Goal: Information Seeking & Learning: Learn about a topic

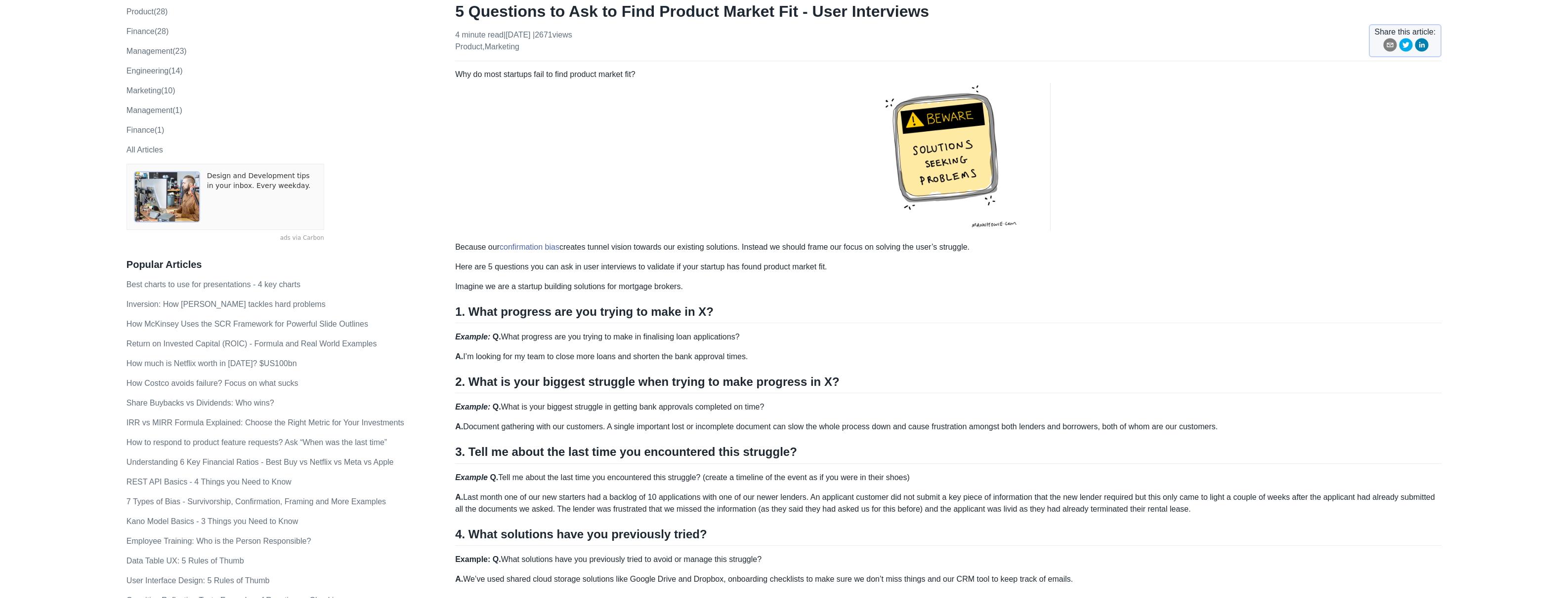
scroll to position [96, 0]
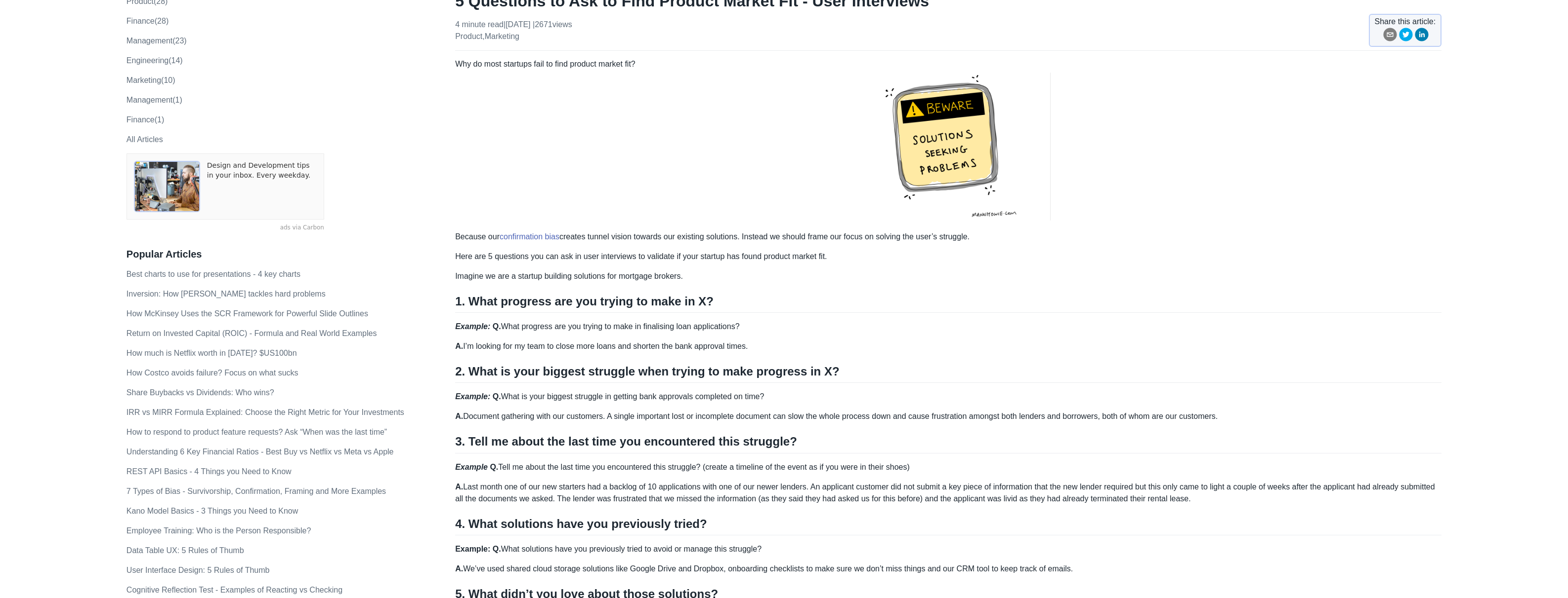
drag, startPoint x: 506, startPoint y: 330, endPoint x: 755, endPoint y: 328, distance: 249.0
click at [755, 328] on p "Example: Q. What progress are you trying to make in finalising loan application…" at bounding box center [948, 327] width 986 height 12
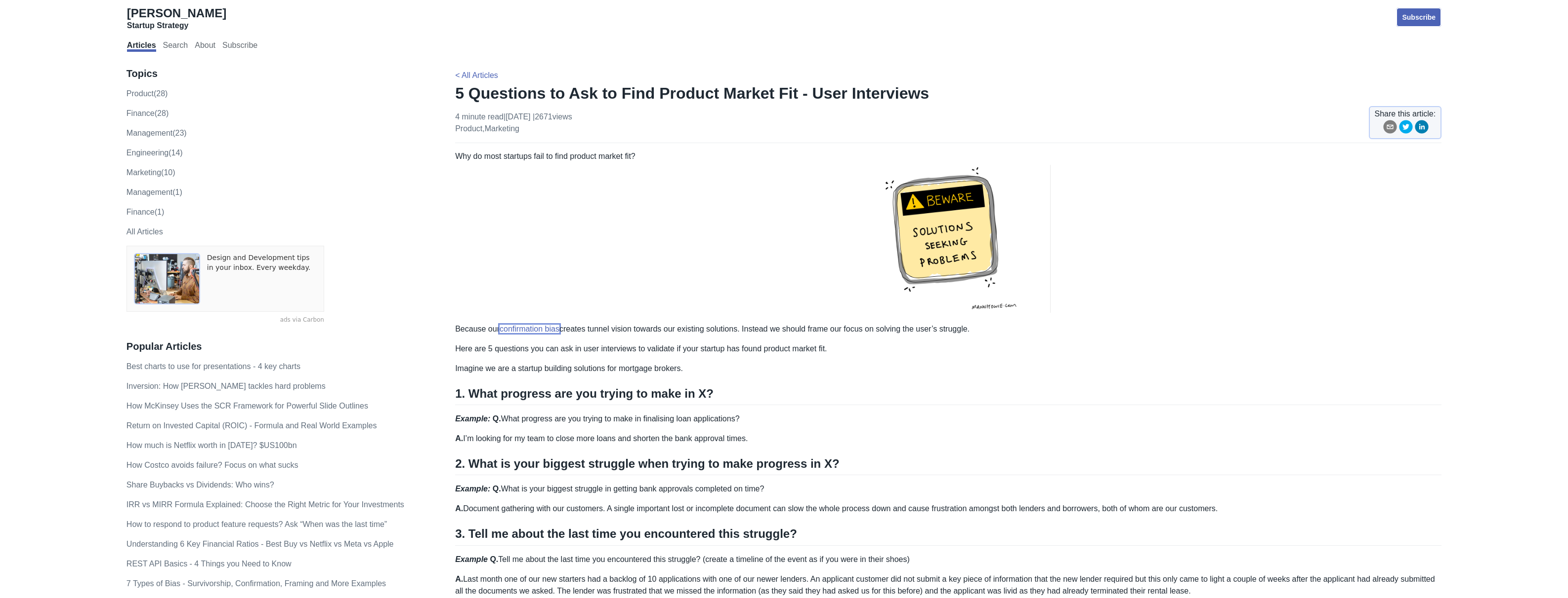
scroll to position [0, 0]
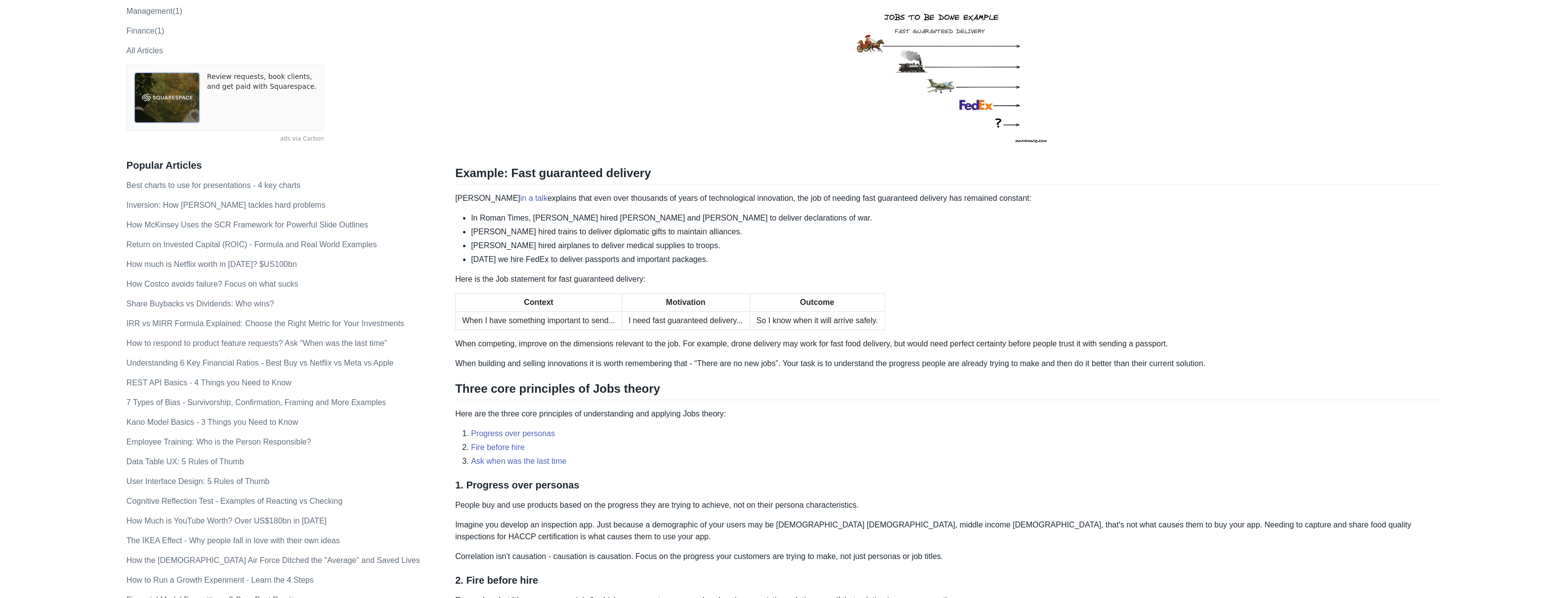
scroll to position [185, 0]
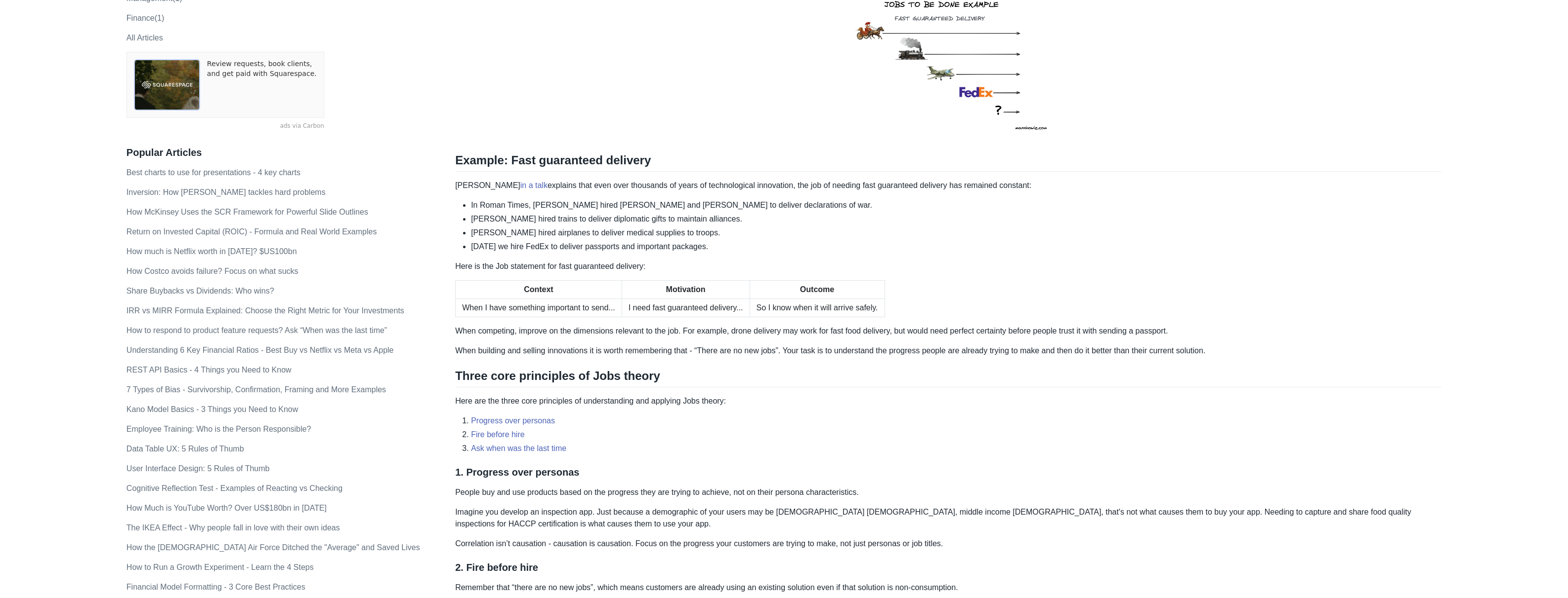
click at [628, 230] on li "[PERSON_NAME] hired airplanes to deliver medical supplies to troops." at bounding box center [956, 233] width 970 height 12
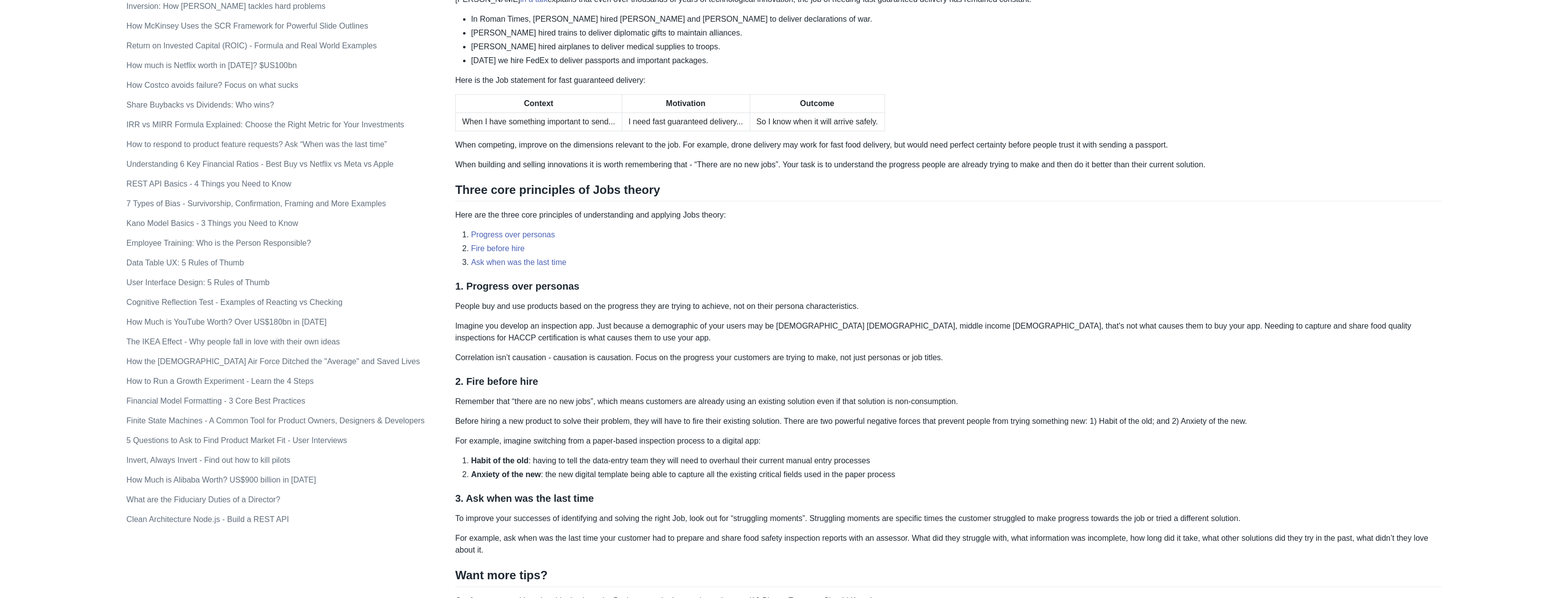
scroll to position [437, 0]
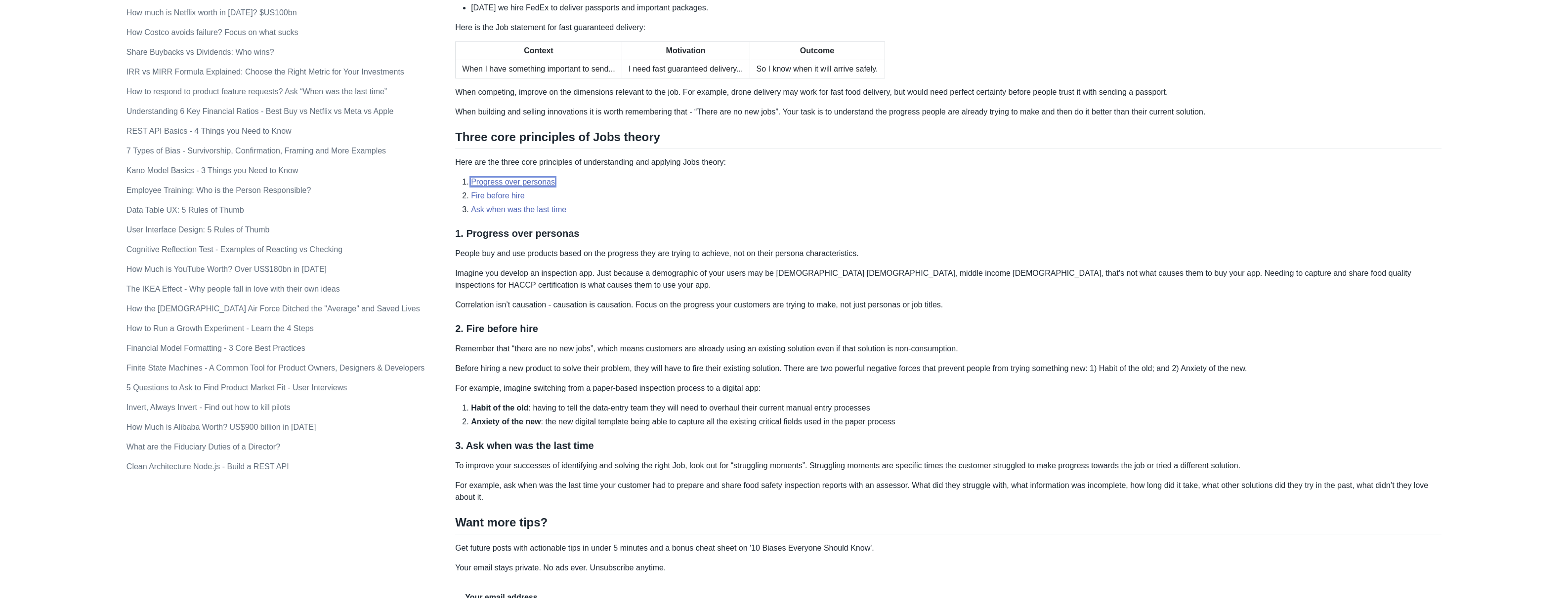
click at [537, 185] on link "Progress over personas" at bounding box center [513, 182] width 84 height 8
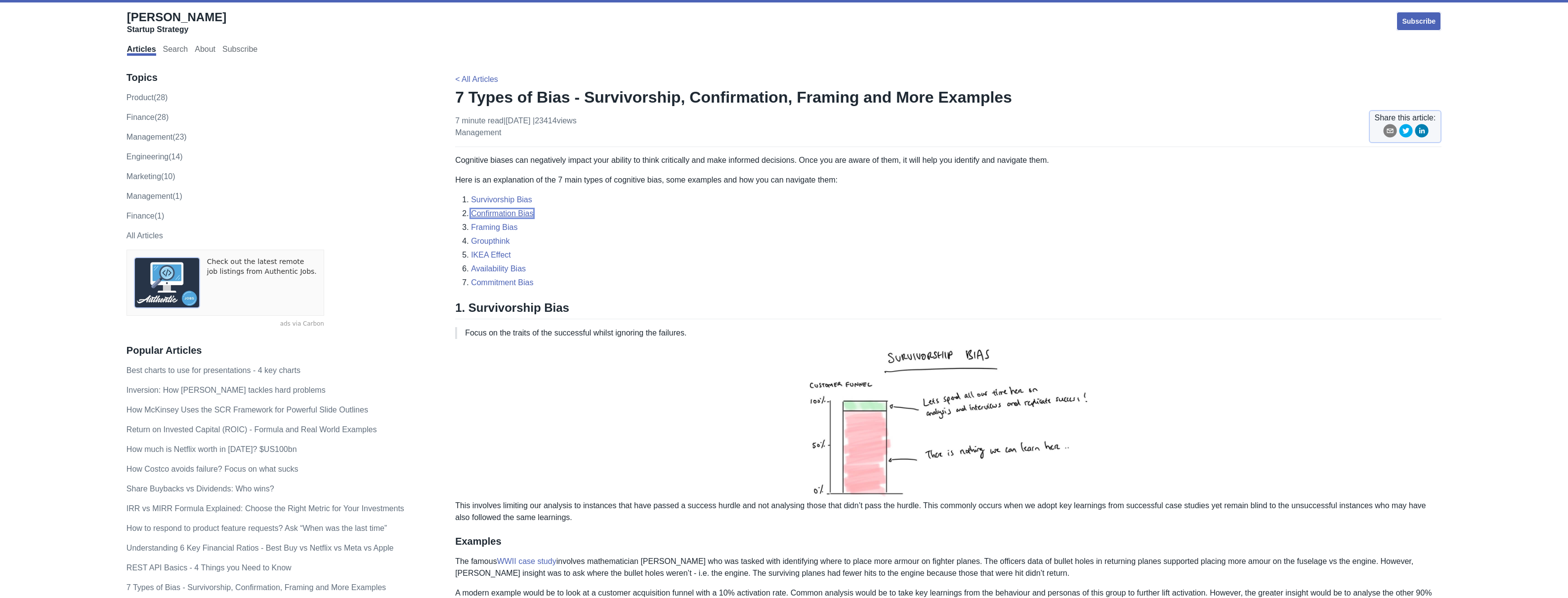
click at [494, 215] on link "Confirmation Bias" at bounding box center [502, 213] width 63 height 8
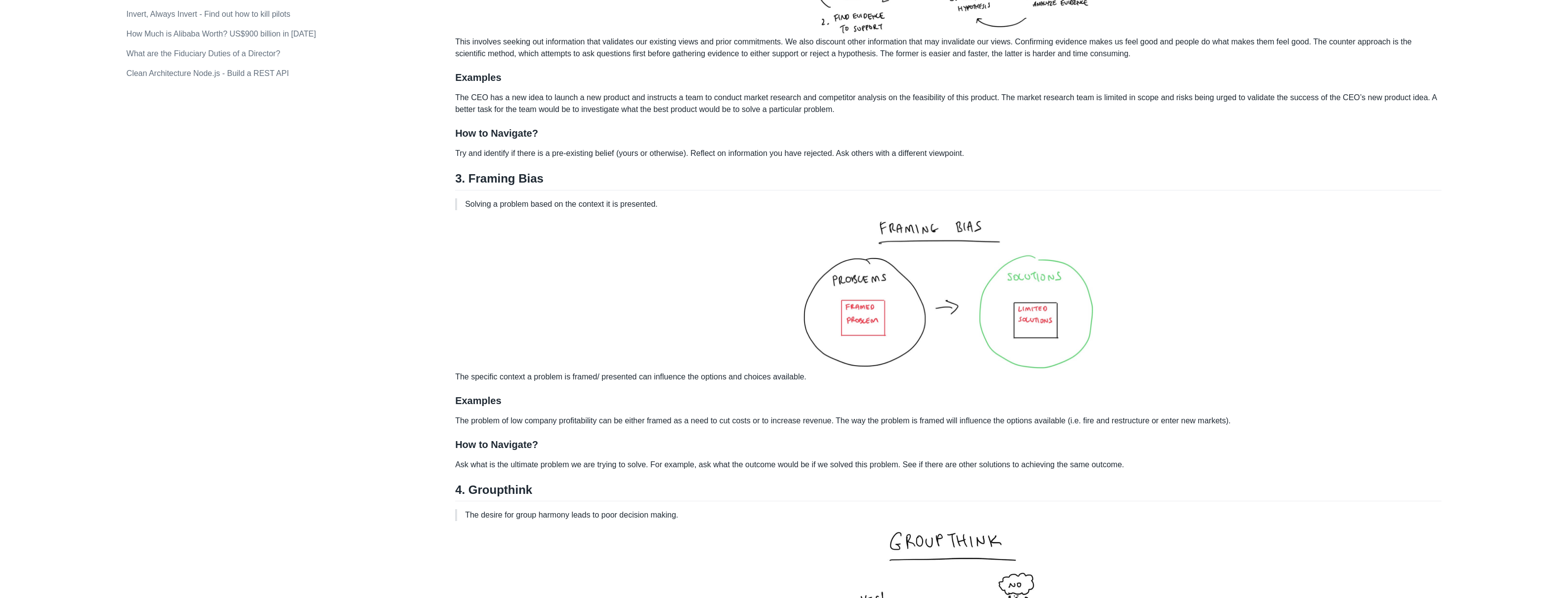
scroll to position [831, 0]
